Goal: Answer question/provide support

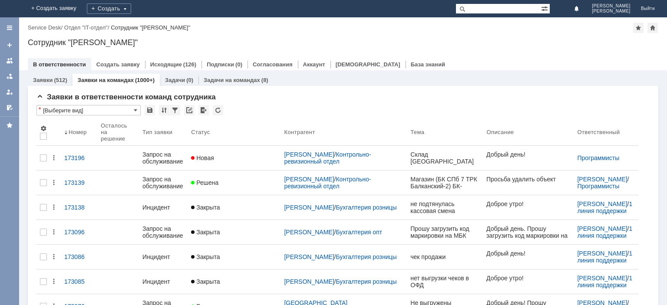
scroll to position [43, 0]
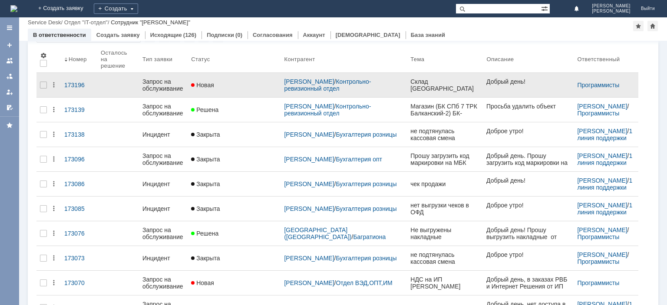
click at [163, 82] on div "Запрос на обслуживание" at bounding box center [163, 85] width 42 height 14
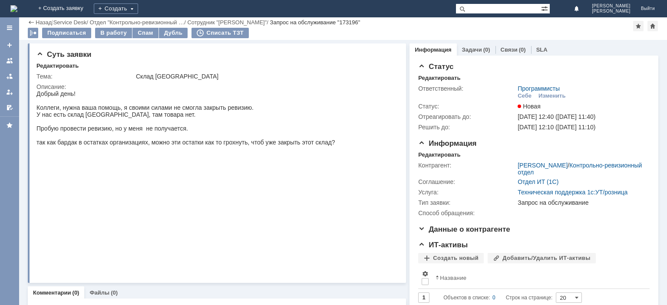
scroll to position [43, 0]
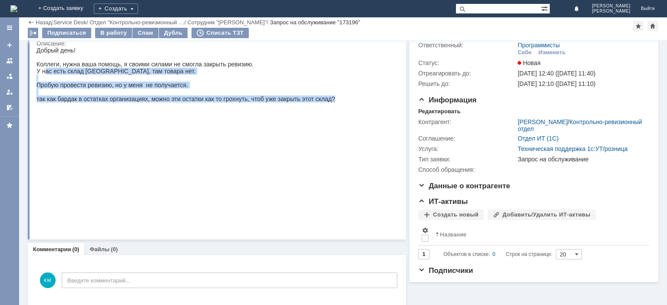
drag, startPoint x: 46, startPoint y: 74, endPoint x: 343, endPoint y: 100, distance: 297.6
click at [343, 100] on html "Добрый день! Коллеги, нужна ваша помощь, я своими силами не смогла закрыть реви…" at bounding box center [215, 136] width 358 height 179
click at [206, 183] on img at bounding box center [188, 166] width 305 height 101
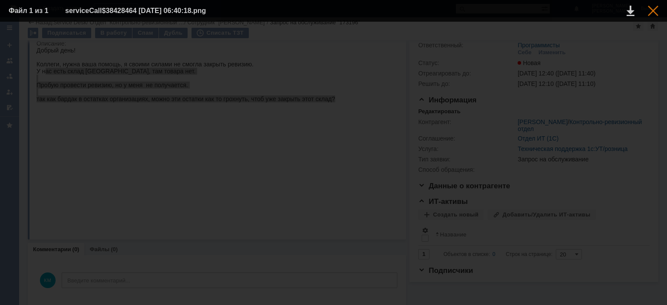
click at [648, 10] on div at bounding box center [653, 11] width 10 height 10
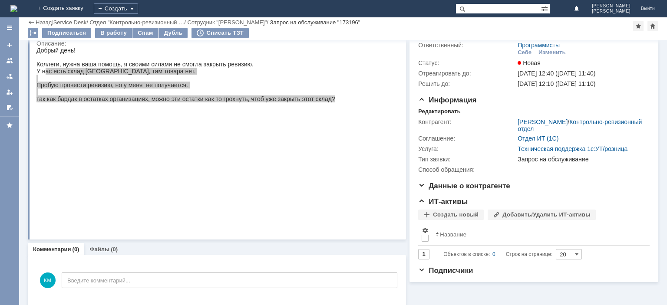
scroll to position [0, 0]
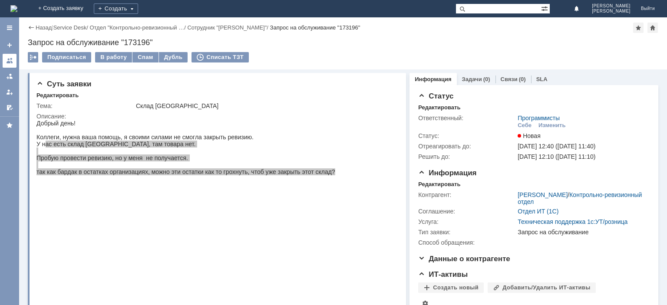
click at [10, 64] on div at bounding box center [9, 60] width 7 height 7
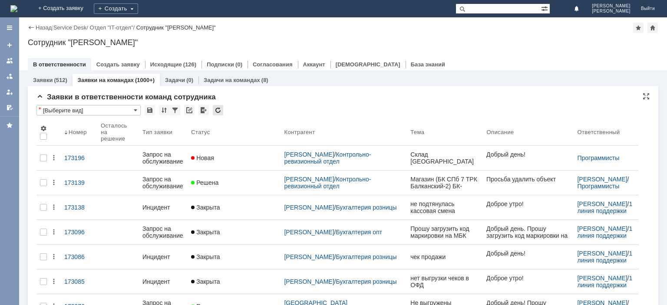
click at [217, 111] on div at bounding box center [218, 110] width 10 height 10
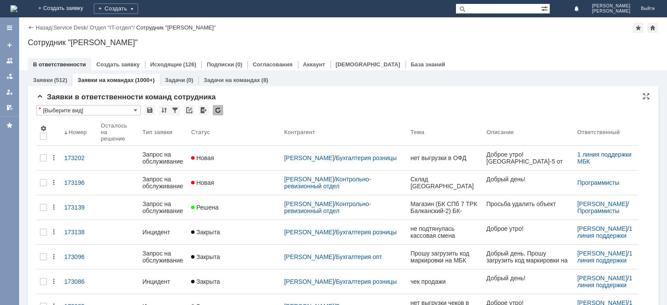
click at [218, 112] on div at bounding box center [218, 110] width 10 height 10
